Goal: Information Seeking & Learning: Learn about a topic

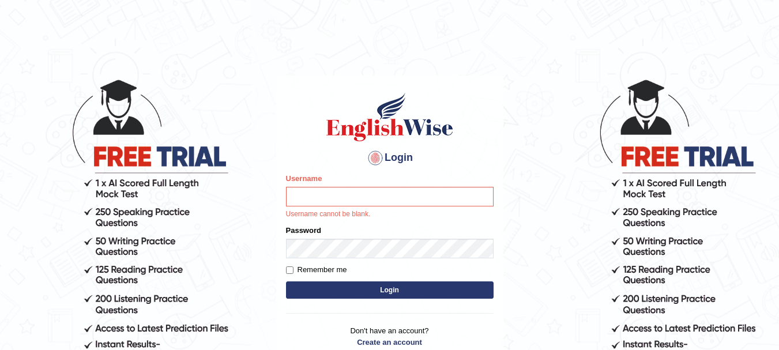
click at [318, 193] on input "Username" at bounding box center [390, 197] width 208 height 20
type input "rogialazim77"
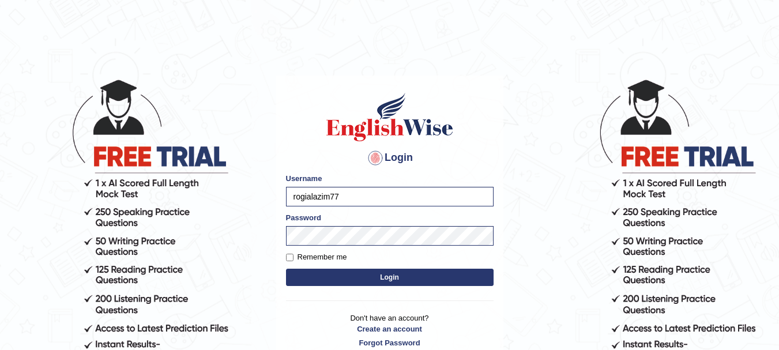
click at [348, 279] on button "Login" at bounding box center [390, 277] width 208 height 17
type input "rogialazim77"
click at [348, 279] on button "Login" at bounding box center [390, 277] width 208 height 17
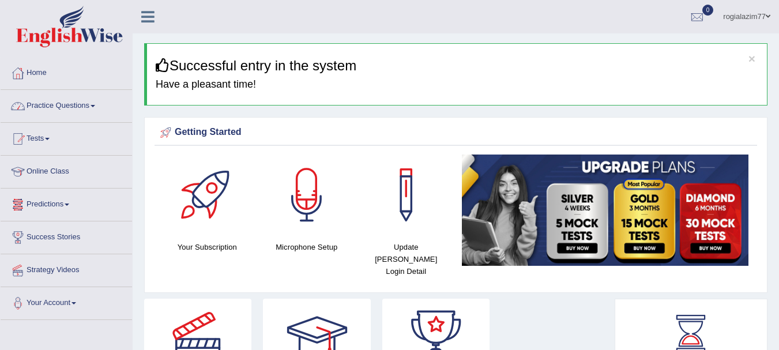
click at [94, 104] on link "Practice Questions" at bounding box center [66, 104] width 131 height 29
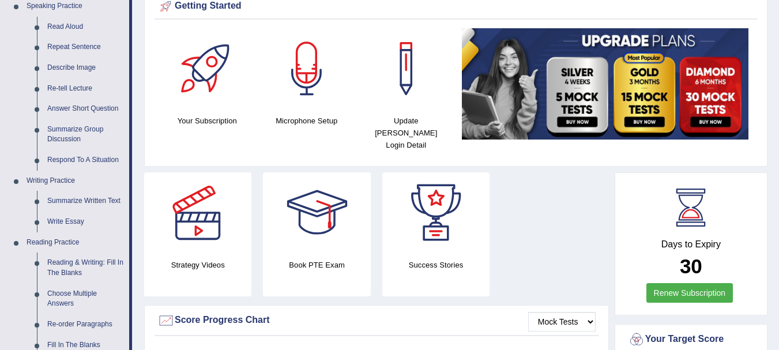
scroll to position [138, 0]
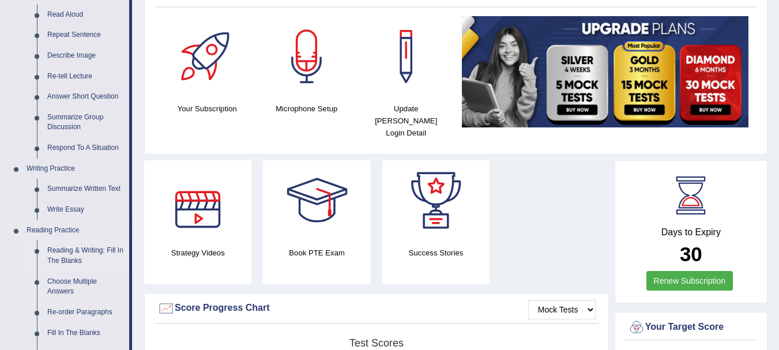
click at [62, 251] on link "Reading & Writing: Fill In The Blanks" at bounding box center [85, 255] width 87 height 31
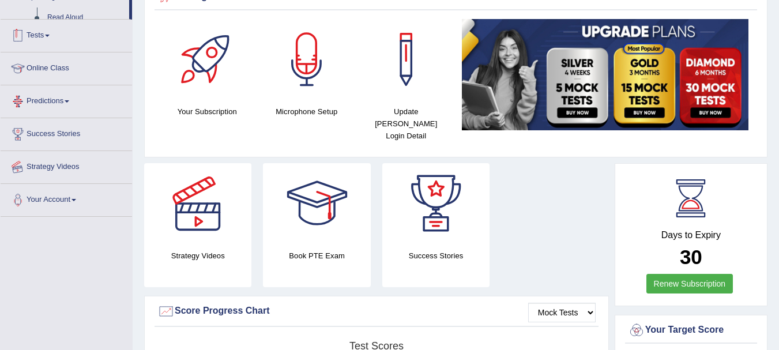
scroll to position [167, 0]
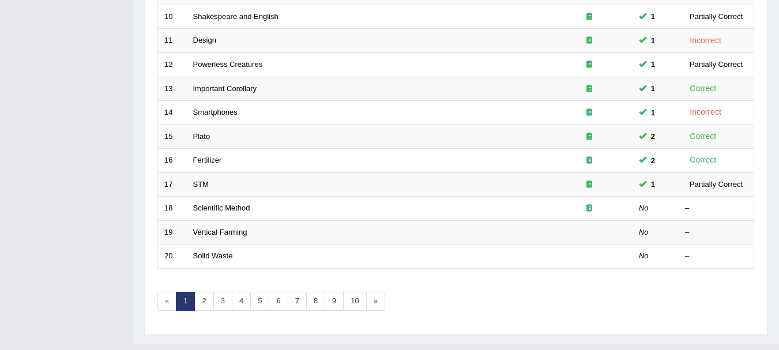
scroll to position [392, 0]
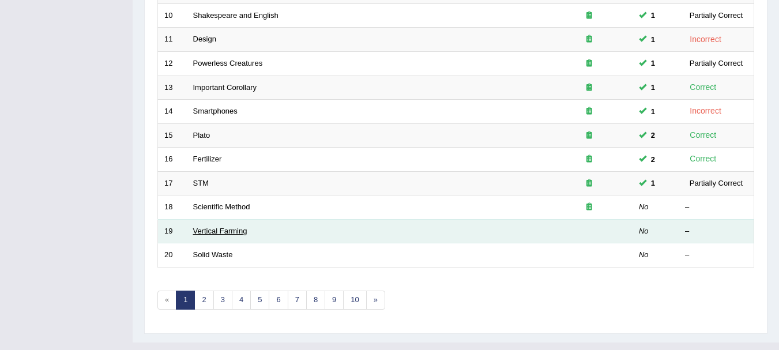
click at [201, 232] on link "Vertical Farming" at bounding box center [220, 231] width 54 height 9
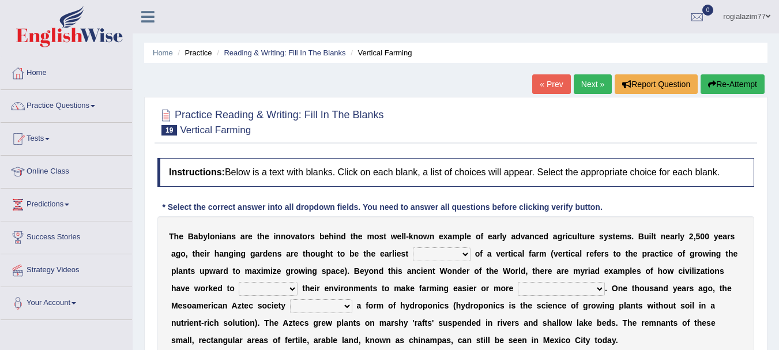
click at [540, 84] on link "« Prev" at bounding box center [551, 84] width 38 height 20
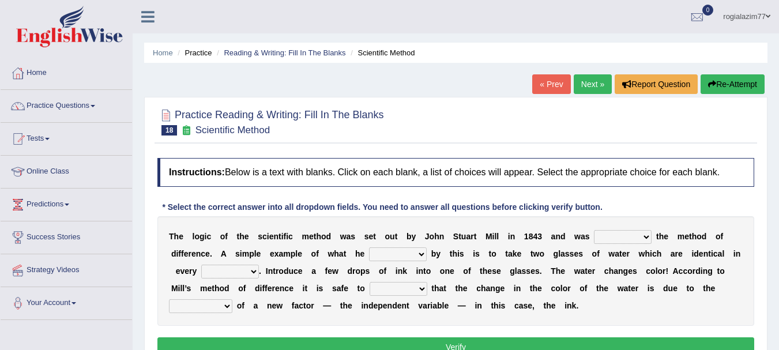
click at [541, 84] on link "« Prev" at bounding box center [551, 84] width 38 height 20
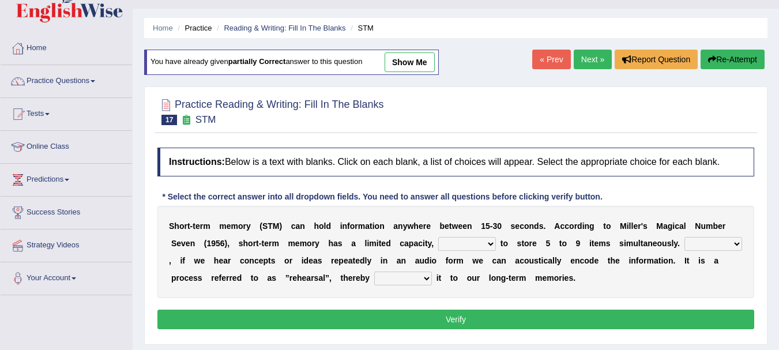
scroll to position [46, 0]
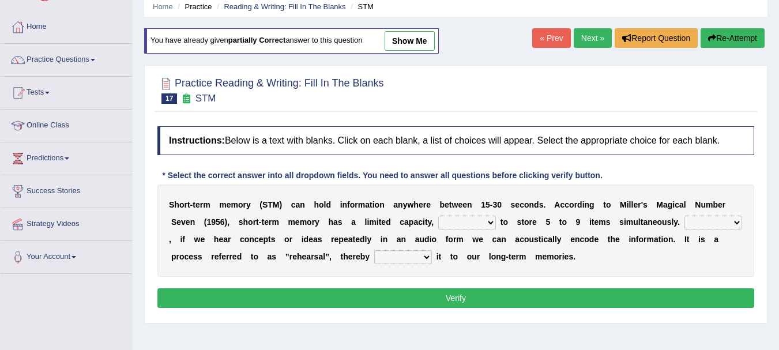
click at [492, 223] on select "being able is able be able unable" at bounding box center [467, 223] width 58 height 14
select select "being able"
click at [438, 216] on select "being able is able be able unable" at bounding box center [467, 223] width 58 height 14
click at [736, 219] on select "However So Moreover Therefore" at bounding box center [713, 223] width 58 height 14
select select "However"
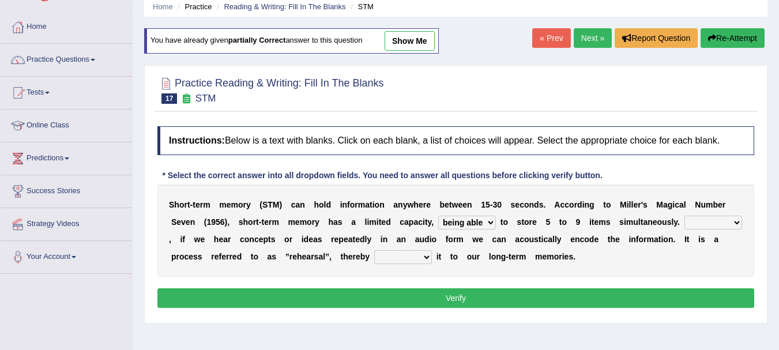
click at [684, 216] on select "However So Moreover Therefore" at bounding box center [713, 223] width 58 height 14
click at [428, 258] on select "commit commits commiting commited" at bounding box center [403, 257] width 58 height 14
select select "commiting"
click at [374, 250] on select "commit commits commiting commited" at bounding box center [403, 257] width 58 height 14
click at [451, 295] on button "Verify" at bounding box center [455, 298] width 597 height 20
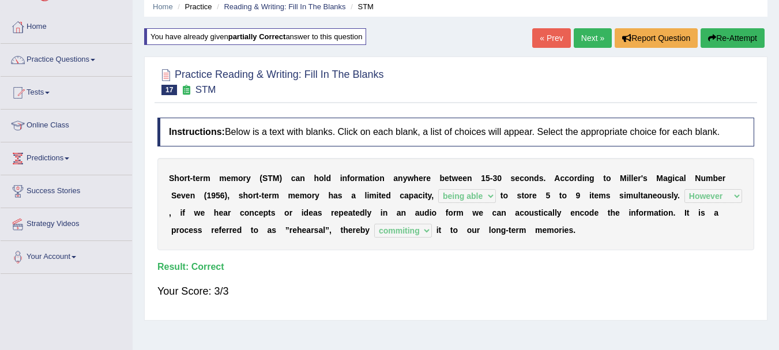
click at [575, 40] on link "Next »" at bounding box center [593, 38] width 38 height 20
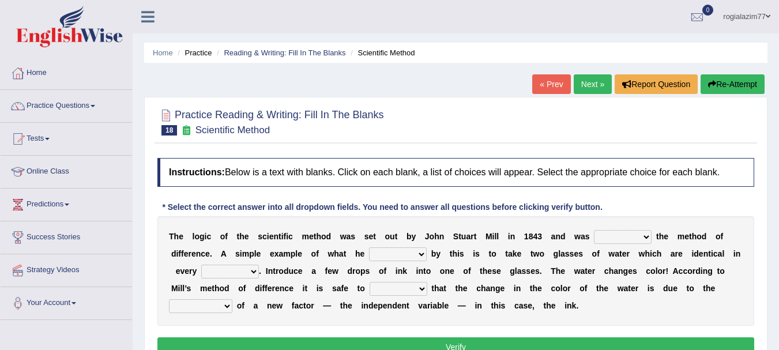
click at [648, 236] on select "pointed claimed demanded named" at bounding box center [623, 237] width 58 height 14
select select "named"
click at [594, 230] on select "pointed claimed demanded named" at bounding box center [623, 237] width 58 height 14
click at [605, 301] on div "T h e l o g i c o f t h e s c i e n t i f i c m e t h o d w a s s e t o u t b y…" at bounding box center [455, 271] width 597 height 110
click at [420, 252] on select "capped charged found meant" at bounding box center [398, 254] width 58 height 14
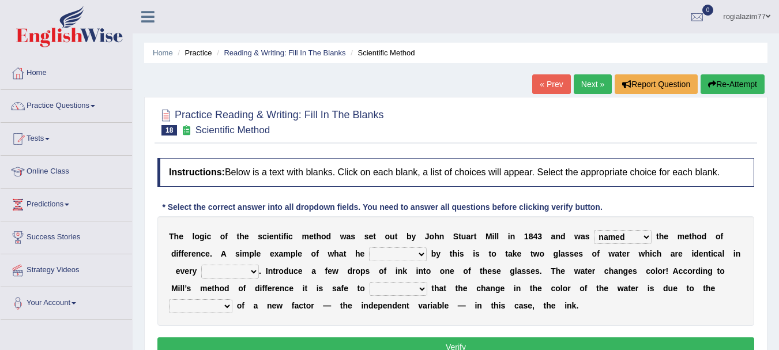
select select "meant"
click at [369, 247] on select "capped charged found meant" at bounding box center [398, 254] width 58 height 14
click at [254, 270] on select "thought identity measure respect" at bounding box center [230, 272] width 58 height 14
select select "measure"
click at [201, 265] on select "thought identity measure respect" at bounding box center [230, 272] width 58 height 14
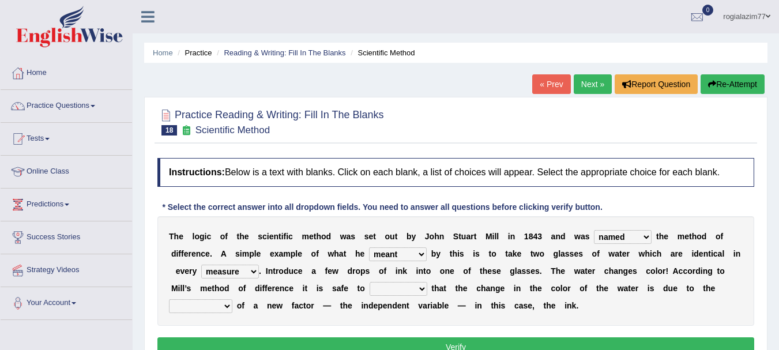
click at [421, 288] on select "assume discuss prefer acclaim" at bounding box center [399, 289] width 58 height 14
select select "assume"
click at [370, 282] on select "assume discuss prefer acclaim" at bounding box center [399, 289] width 58 height 14
click at [228, 306] on select "introduction magnitude preparation purification" at bounding box center [200, 306] width 63 height 14
click at [169, 299] on select "introduction magnitude preparation purification" at bounding box center [200, 306] width 63 height 14
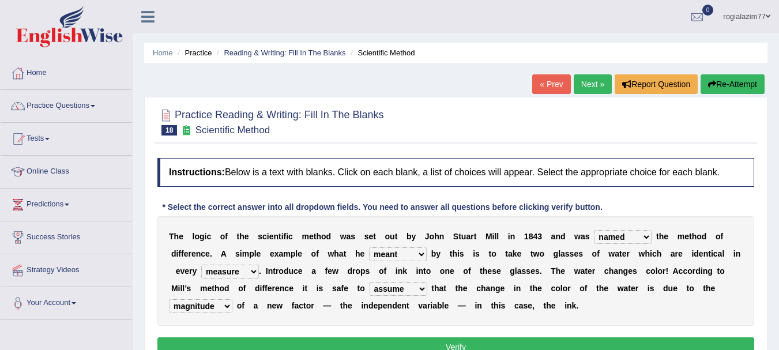
click at [228, 306] on select "introduction magnitude preparation purification" at bounding box center [200, 306] width 63 height 14
select select "introduction"
click at [169, 299] on select "introduction magnitude preparation purification" at bounding box center [200, 306] width 63 height 14
click at [778, 345] on div "Home Practice Reading & Writing: Fill In The Blanks Scientific Method « Prev Ne…" at bounding box center [456, 288] width 646 height 576
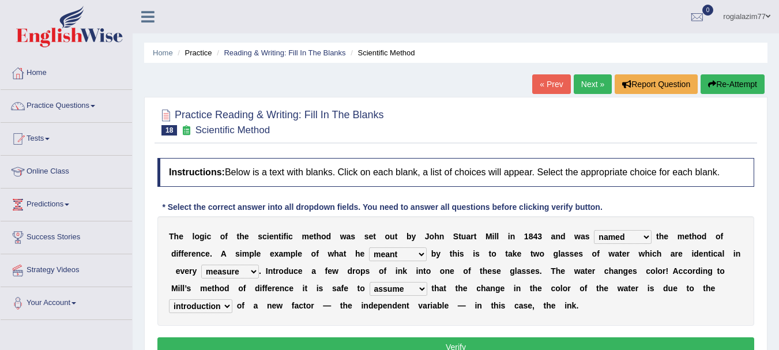
click at [778, 345] on div "Home Practice Reading & Writing: Fill In The Blanks Scientific Method « Prev Ne…" at bounding box center [456, 288] width 646 height 576
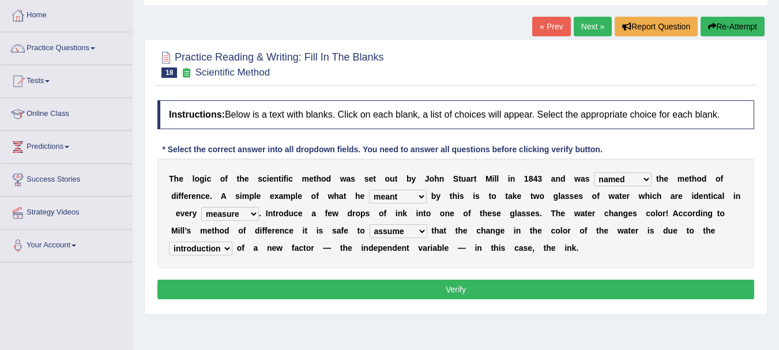
scroll to position [69, 0]
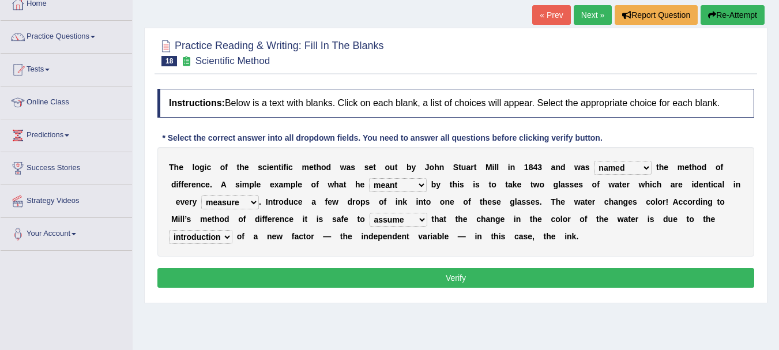
click at [444, 277] on button "Verify" at bounding box center [455, 278] width 597 height 20
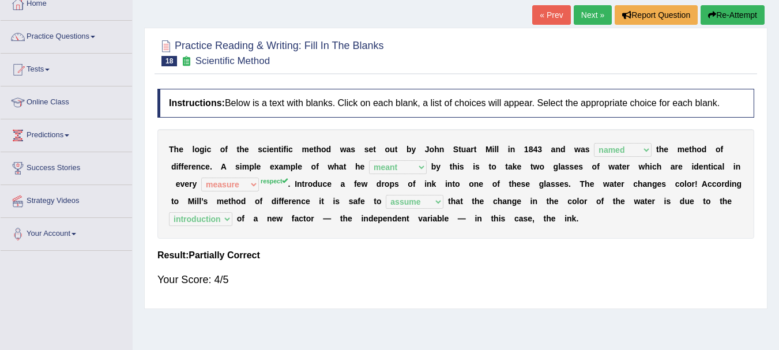
click at [542, 12] on link "« Prev" at bounding box center [551, 15] width 38 height 20
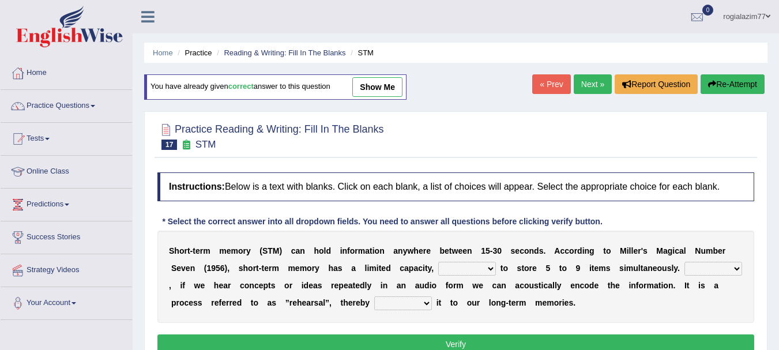
click at [581, 77] on link "Next »" at bounding box center [593, 84] width 38 height 20
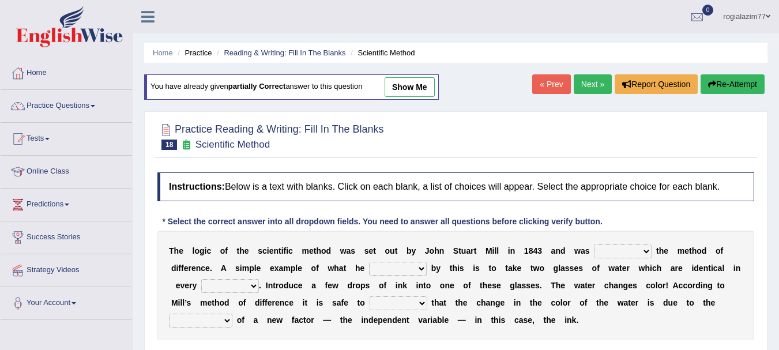
click at [253, 286] on select "thought identity measure respect" at bounding box center [230, 286] width 58 height 14
click at [424, 303] on select "assume discuss prefer acclaim" at bounding box center [399, 303] width 58 height 14
click at [228, 318] on select "introduction magnitude preparation purification" at bounding box center [200, 321] width 63 height 14
click at [250, 282] on select "thought identity measure respect" at bounding box center [230, 286] width 58 height 14
select select "respect"
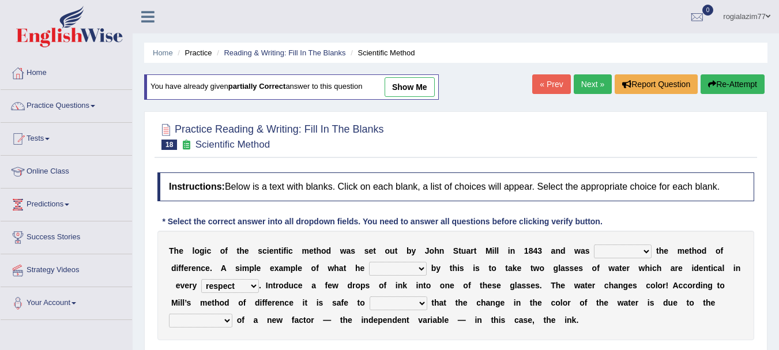
click at [201, 279] on select "thought identity measure respect" at bounding box center [230, 286] width 58 height 14
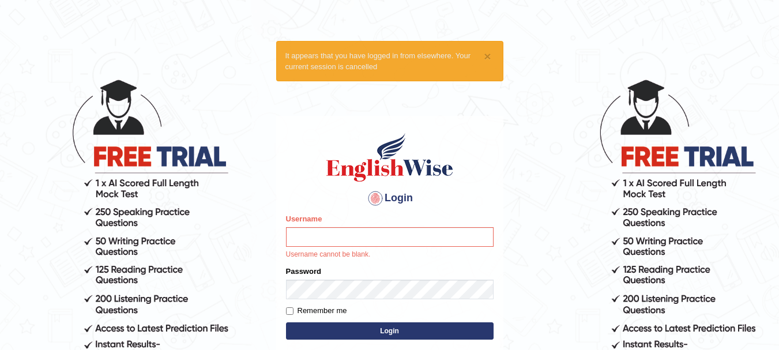
click at [312, 236] on input "Username" at bounding box center [390, 237] width 208 height 20
type input "rogialazim77"
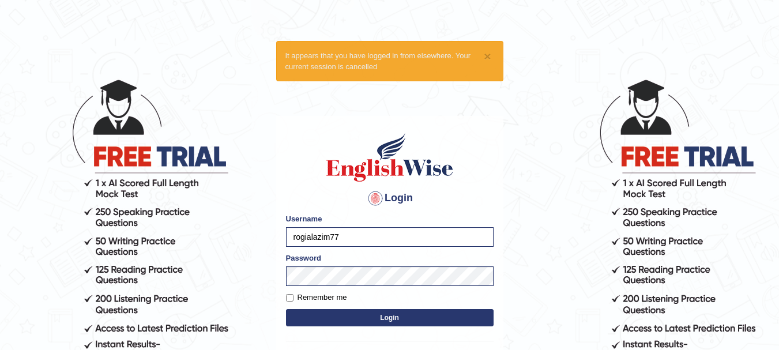
click at [330, 317] on button "Login" at bounding box center [390, 317] width 208 height 17
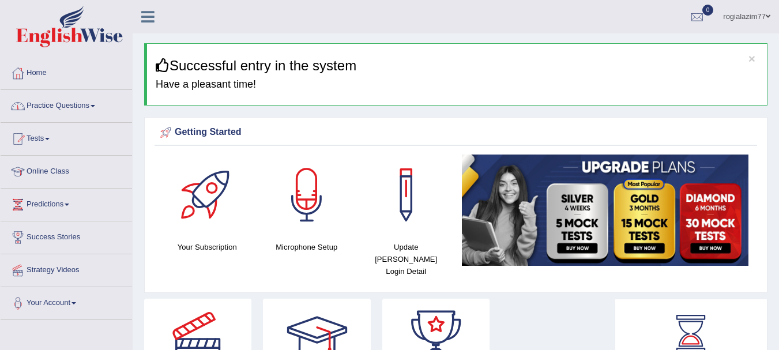
click at [95, 105] on span at bounding box center [93, 106] width 5 height 2
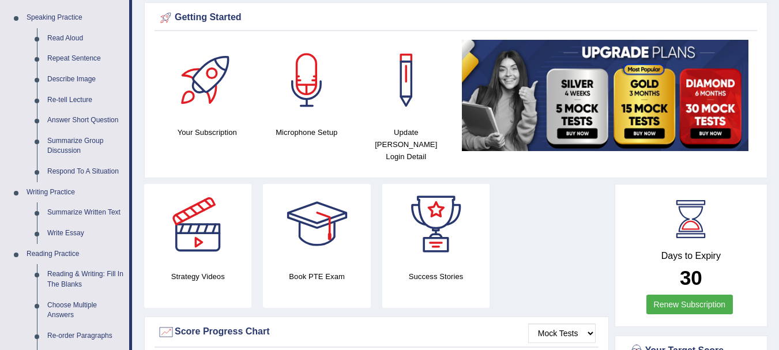
scroll to position [115, 0]
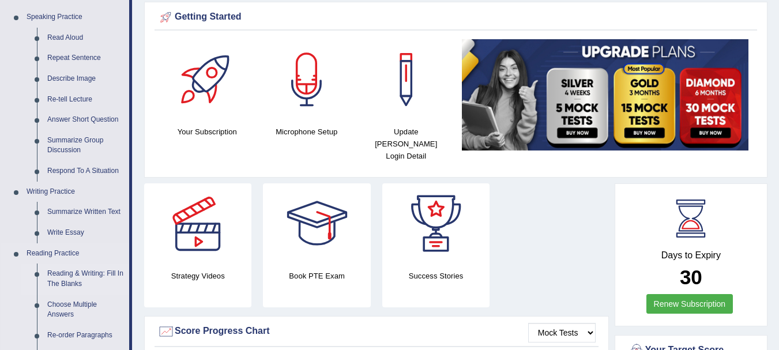
click at [81, 274] on link "Reading & Writing: Fill In The Blanks" at bounding box center [85, 278] width 87 height 31
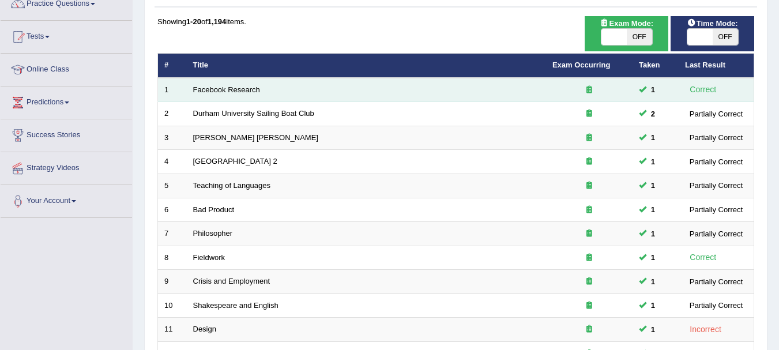
scroll to position [92, 0]
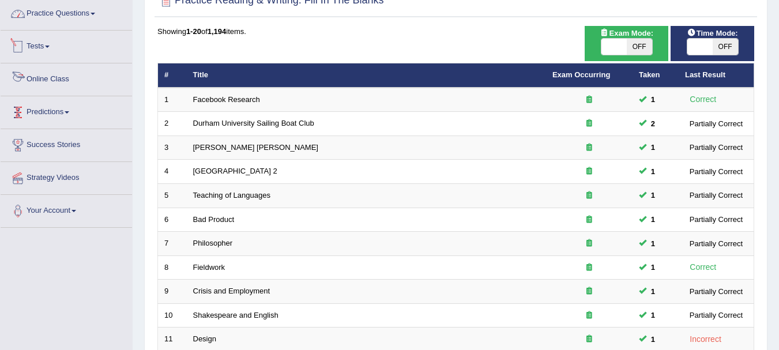
click at [100, 16] on link "Practice Questions" at bounding box center [66, 12] width 131 height 29
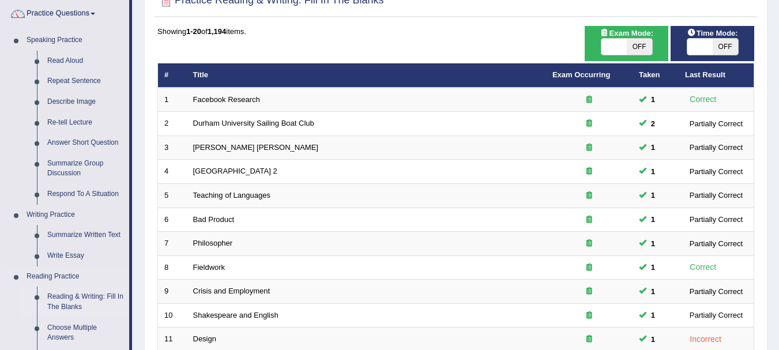
click at [61, 296] on link "Reading & Writing: Fill In The Blanks" at bounding box center [85, 301] width 87 height 31
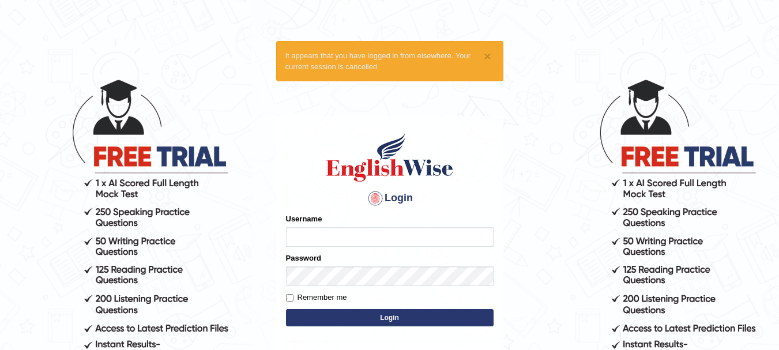
type input "rogialazim77"
click at [351, 312] on button "Login" at bounding box center [390, 317] width 208 height 17
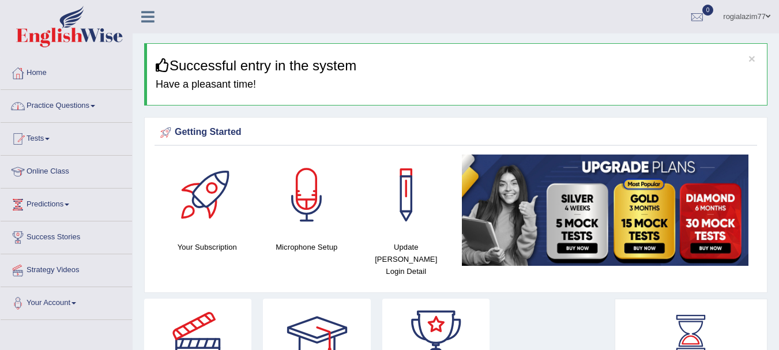
click at [96, 107] on link "Practice Questions" at bounding box center [66, 104] width 131 height 29
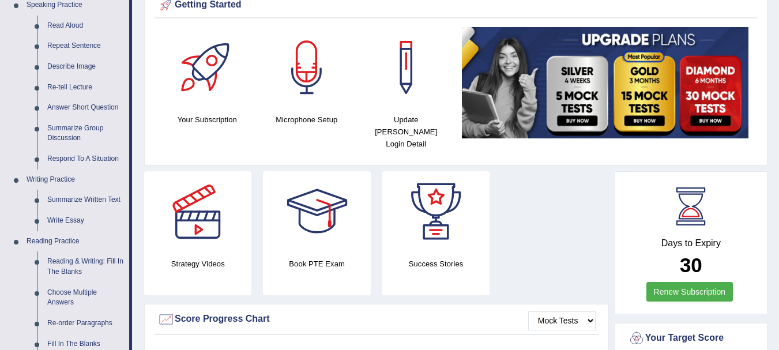
scroll to position [138, 0]
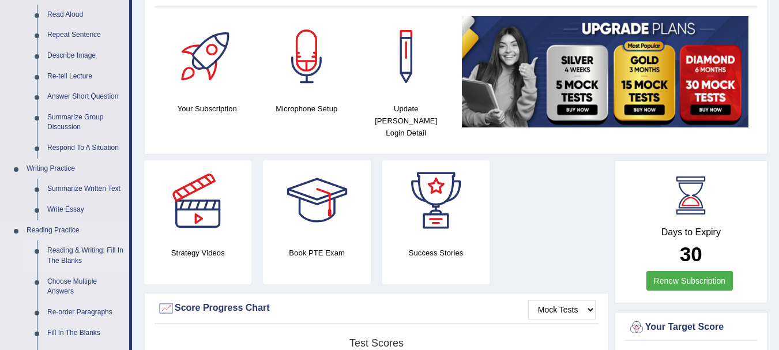
click at [77, 251] on link "Reading & Writing: Fill In The Blanks" at bounding box center [85, 255] width 87 height 31
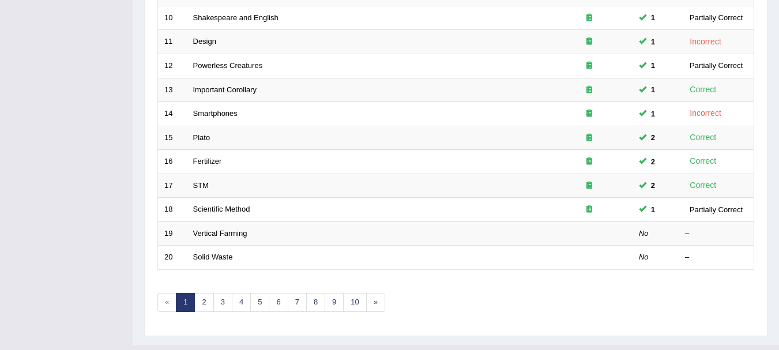
scroll to position [392, 0]
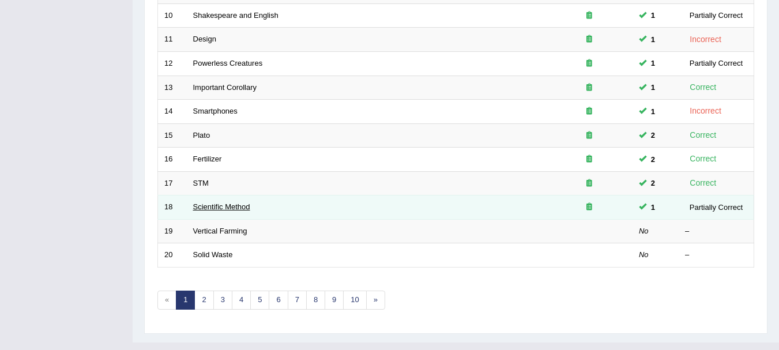
click at [218, 211] on link "Scientific Method" at bounding box center [221, 206] width 57 height 9
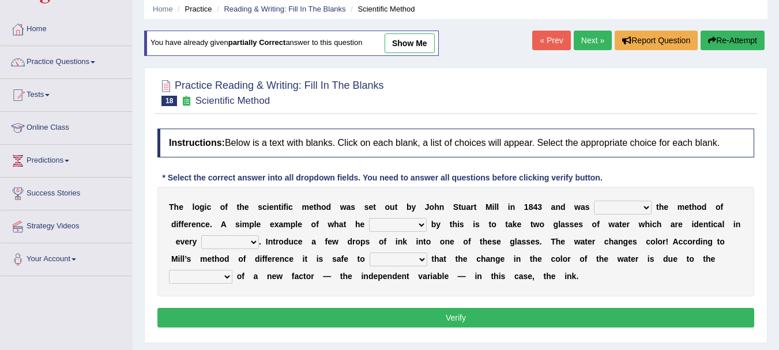
scroll to position [46, 0]
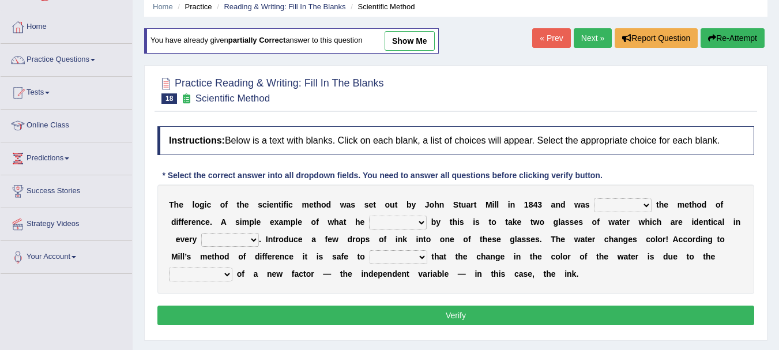
click at [647, 202] on select "pointed claimed demanded named" at bounding box center [623, 205] width 58 height 14
select select "named"
click at [594, 198] on select "pointed claimed demanded named" at bounding box center [623, 205] width 58 height 14
click at [422, 220] on select "capped charged found meant" at bounding box center [398, 223] width 58 height 14
select select "found"
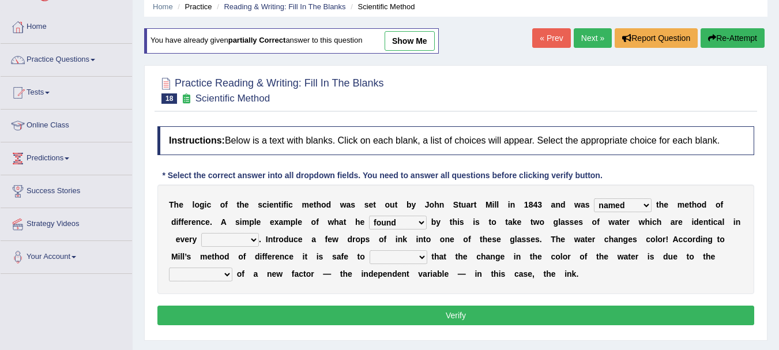
click at [369, 216] on select "capped charged found meant" at bounding box center [398, 223] width 58 height 14
click at [253, 243] on select "thought identity measure respect" at bounding box center [230, 240] width 58 height 14
select select "measure"
click at [201, 233] on select "thought identity measure respect" at bounding box center [230, 240] width 58 height 14
click at [424, 256] on select "assume discuss prefer acclaim" at bounding box center [399, 257] width 58 height 14
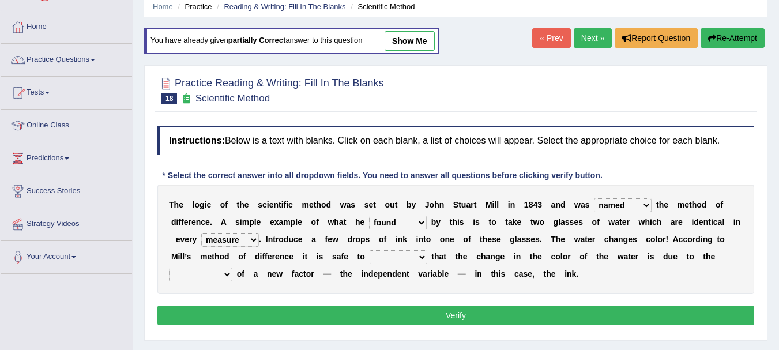
select select "assume"
click at [370, 250] on select "assume discuss prefer acclaim" at bounding box center [399, 257] width 58 height 14
click at [225, 273] on select "introduction magnitude preparation purification" at bounding box center [200, 274] width 63 height 14
select select "introduction"
click at [169, 267] on select "introduction magnitude preparation purification" at bounding box center [200, 274] width 63 height 14
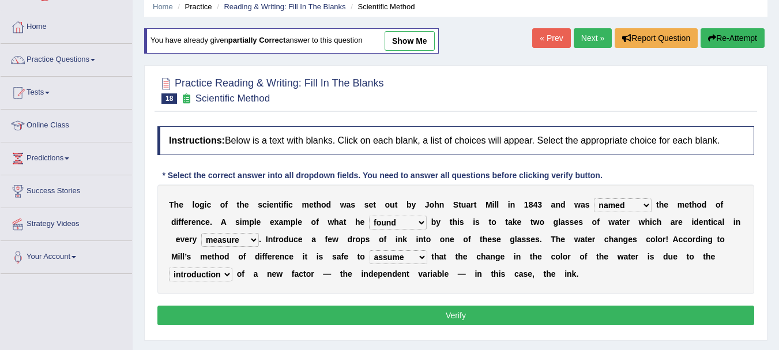
click at [410, 314] on button "Verify" at bounding box center [455, 316] width 597 height 20
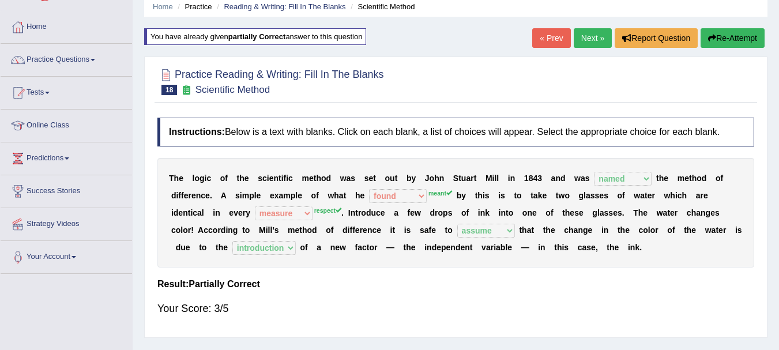
click at [583, 29] on link "Next »" at bounding box center [593, 38] width 38 height 20
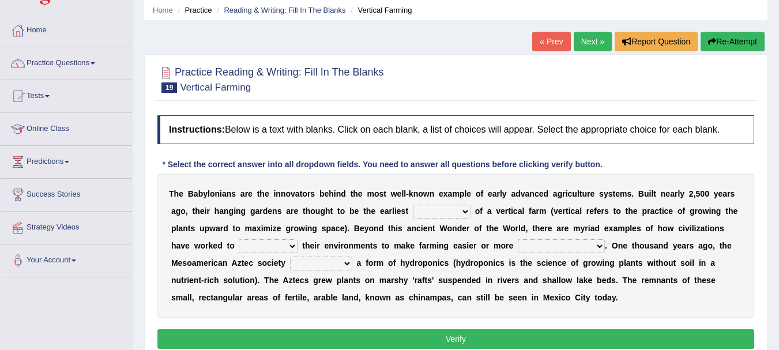
scroll to position [46, 0]
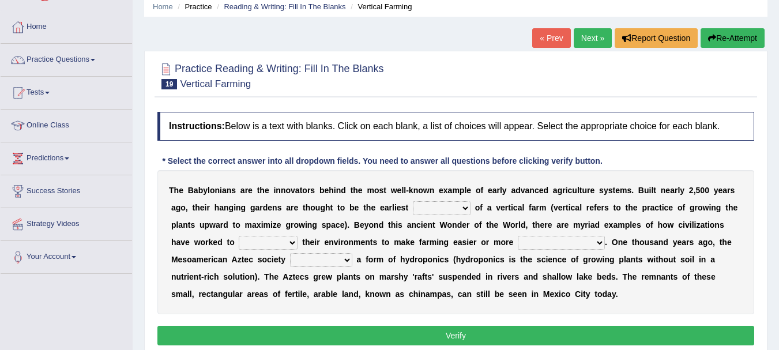
click at [465, 211] on select "prototype failure discredit protocol" at bounding box center [442, 208] width 58 height 14
select select "protocol"
click at [413, 201] on select "prototype failure discredit protocol" at bounding box center [442, 208] width 58 height 14
click at [293, 242] on select "manipulate escape respect disarrange" at bounding box center [268, 243] width 59 height 14
select select "manipulate"
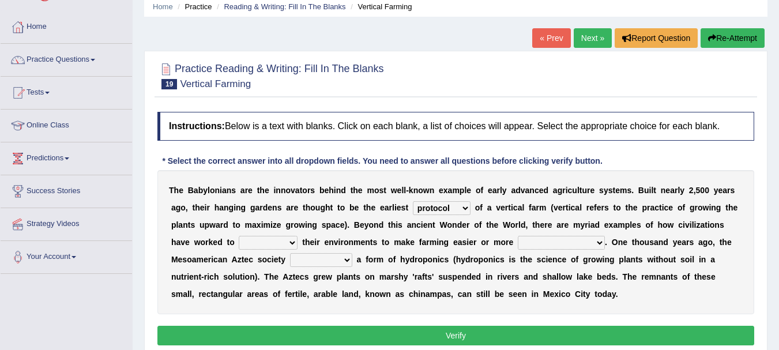
click at [239, 236] on select "manipulate escape respect disarrange" at bounding box center [268, 243] width 59 height 14
click at [598, 242] on select "productive constructive connective counterproductive" at bounding box center [561, 243] width 87 height 14
select select "productive"
click at [518, 236] on select "productive constructive connective counterproductive" at bounding box center [561, 243] width 87 height 14
click at [601, 242] on select "productive constructive connective counterproductive" at bounding box center [561, 243] width 87 height 14
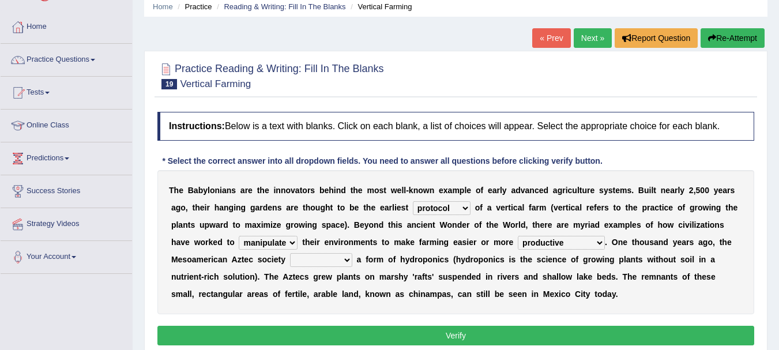
click at [588, 242] on select "productive constructive connective counterproductive" at bounding box center [561, 243] width 87 height 14
click at [349, 260] on select "domineered volunteered pioneered engineered" at bounding box center [321, 260] width 62 height 14
select select "pioneered"
click at [290, 253] on select "domineered volunteered pioneered engineered" at bounding box center [321, 260] width 62 height 14
click at [432, 328] on button "Verify" at bounding box center [455, 336] width 597 height 20
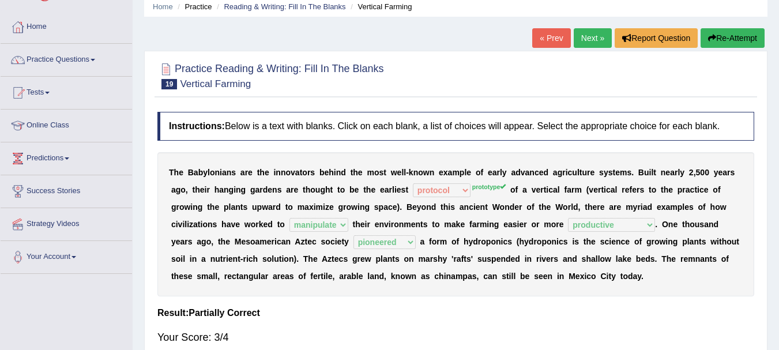
click at [400, 206] on b "." at bounding box center [400, 206] width 2 height 9
click at [405, 178] on div "T h e B a b y l o n i a n s a r e t h e i n n o v a t o r s b e h i n d t h e m…" at bounding box center [455, 224] width 597 height 144
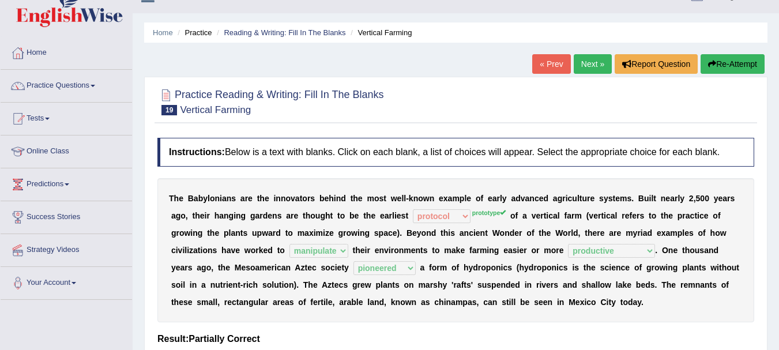
scroll to position [0, 0]
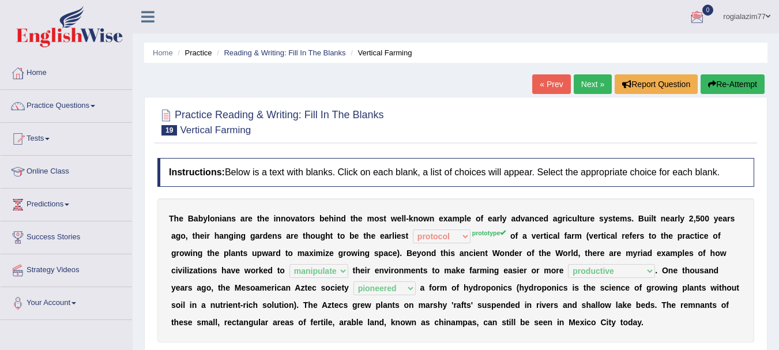
click at [584, 81] on link "Next »" at bounding box center [593, 84] width 38 height 20
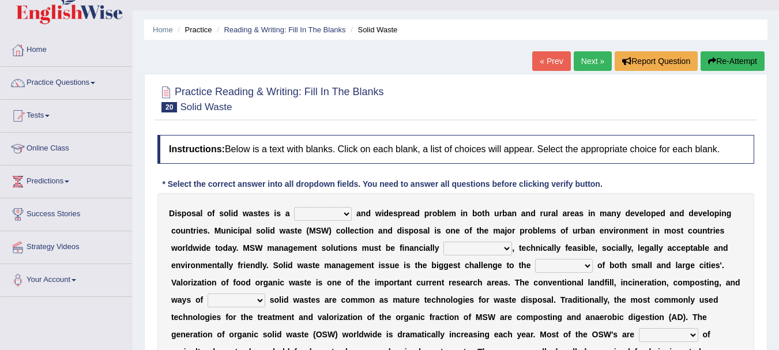
scroll to position [46, 0]
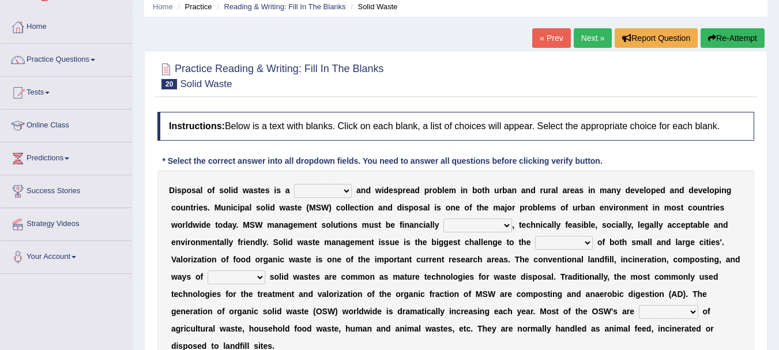
click at [344, 188] on select "slanting stinging stalling shafting" at bounding box center [323, 191] width 58 height 14
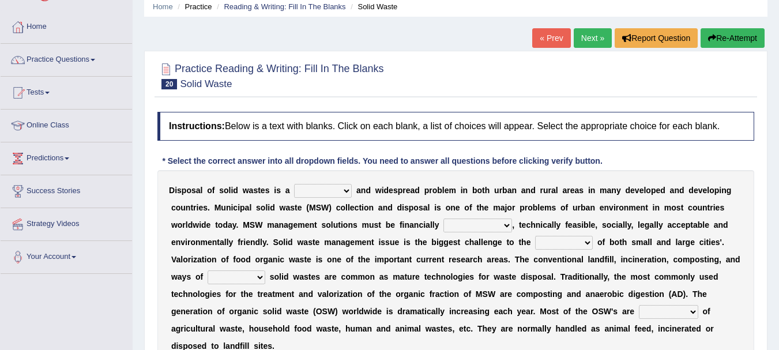
click at [344, 188] on select "slanting stinging stalling shafting" at bounding box center [323, 191] width 58 height 14
click at [326, 247] on div "D i s p o s a l o f s o l i d w a s t e s i s a slanting stinging stalling shaf…" at bounding box center [455, 268] width 597 height 196
